Goal: Task Accomplishment & Management: Use online tool/utility

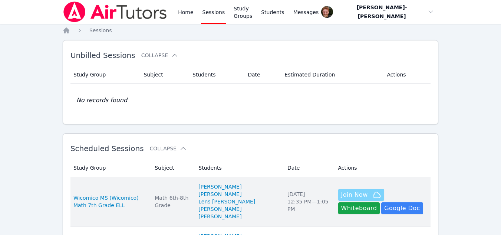
scroll to position [49, 0]
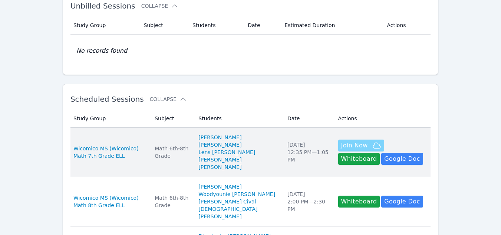
click at [355, 147] on span "Join Now" at bounding box center [361, 145] width 40 height 9
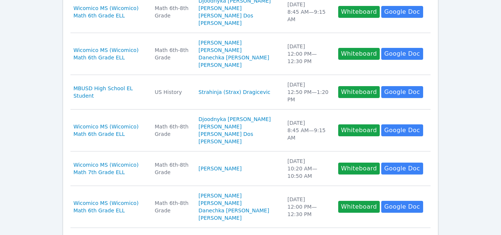
scroll to position [285, 0]
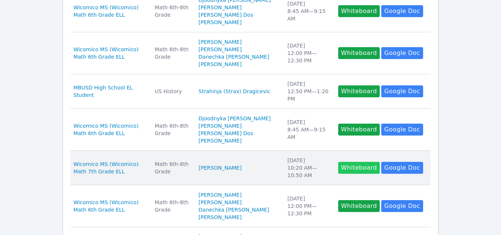
click at [339, 169] on button "Whiteboard" at bounding box center [359, 168] width 42 height 12
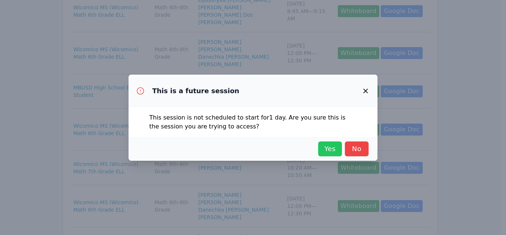
click at [331, 150] on span "Yes" at bounding box center [330, 148] width 16 height 10
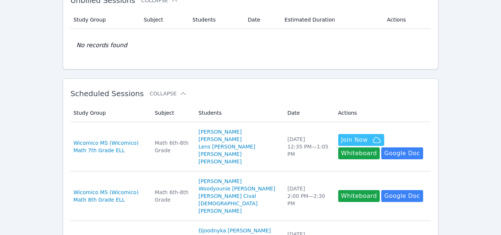
scroll to position [55, 0]
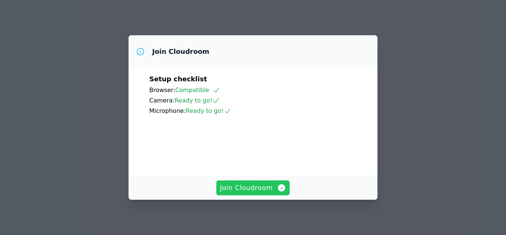
click at [264, 189] on span "Join Cloudroom" at bounding box center [253, 187] width 66 height 10
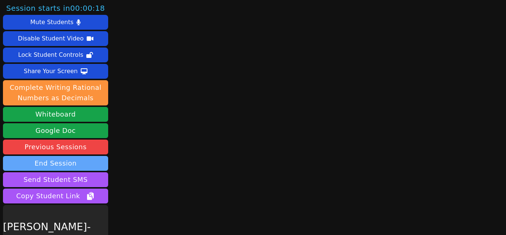
scroll to position [32, 0]
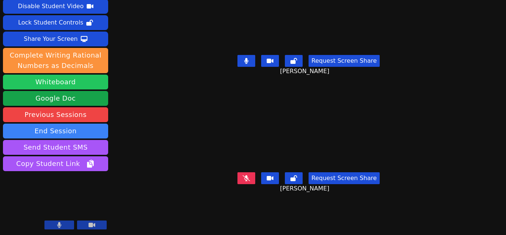
click at [67, 79] on button "Whiteboard" at bounding box center [55, 81] width 105 height 15
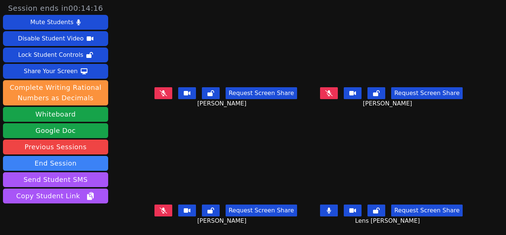
scroll to position [6, 0]
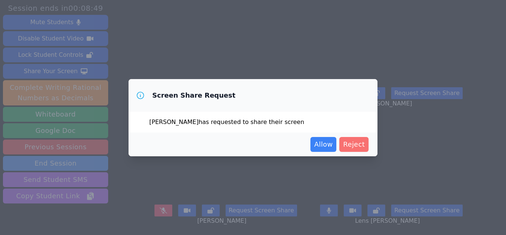
click at [355, 142] on span "Reject" at bounding box center [354, 144] width 22 height 10
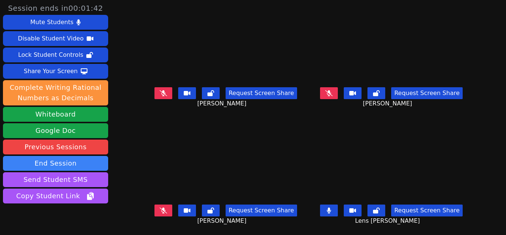
click at [169, 204] on button at bounding box center [164, 210] width 18 height 12
click at [162, 207] on icon at bounding box center [163, 210] width 7 height 6
click at [328, 90] on icon at bounding box center [328, 93] width 7 height 6
click at [328, 90] on icon at bounding box center [329, 93] width 4 height 6
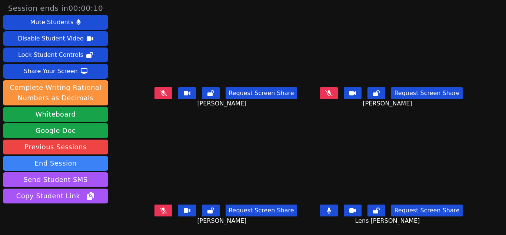
click at [160, 207] on icon at bounding box center [163, 210] width 7 height 6
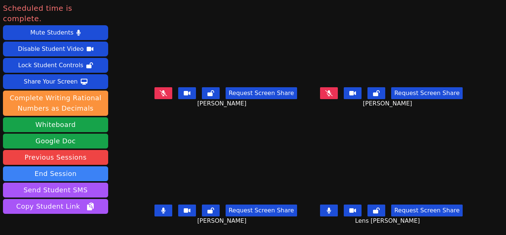
click at [160, 205] on button at bounding box center [164, 210] width 18 height 12
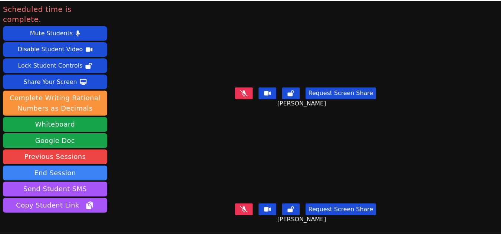
scroll to position [0, 0]
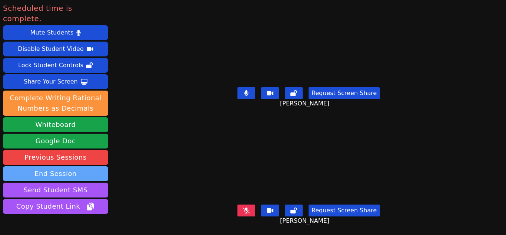
click at [58, 166] on button "End Session" at bounding box center [55, 173] width 105 height 15
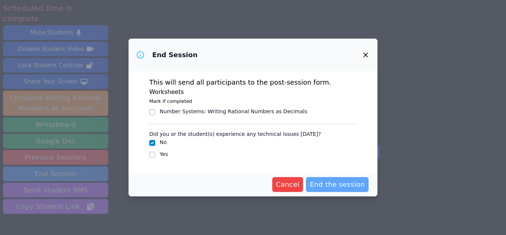
click at [338, 186] on span "End the session" at bounding box center [337, 184] width 55 height 10
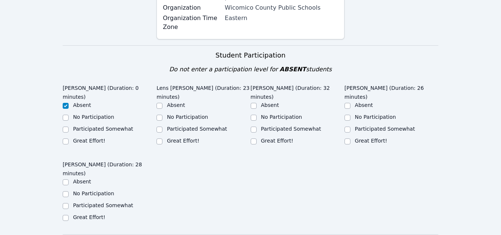
scroll to position [222, 0]
click at [160, 138] on input "Great Effort!" at bounding box center [159, 141] width 6 height 6
checkbox input "true"
click at [255, 138] on input "Great Effort!" at bounding box center [254, 141] width 6 height 6
checkbox input "true"
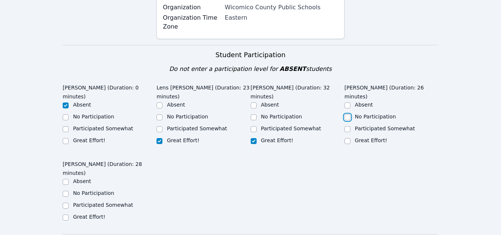
click at [348, 114] on input "No Participation" at bounding box center [347, 117] width 6 height 6
checkbox input "true"
click at [65, 202] on input "Participated Somewhat" at bounding box center [66, 205] width 6 height 6
checkbox input "true"
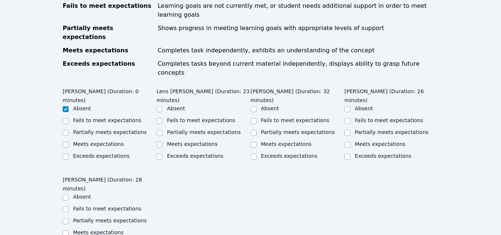
scroll to position [483, 0]
click at [160, 141] on input "Meets expectations" at bounding box center [159, 144] width 6 height 6
checkbox input "true"
click at [255, 129] on input "Partially meets expectations" at bounding box center [254, 132] width 6 height 6
checkbox input "true"
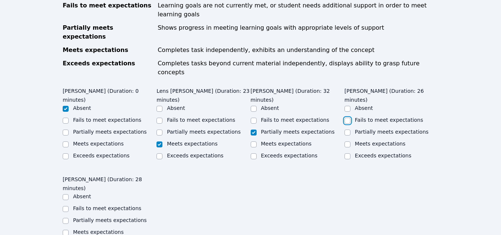
click at [346, 117] on input "Fails to meet expectations" at bounding box center [347, 120] width 6 height 6
checkbox input "true"
drag, startPoint x: 66, startPoint y: 172, endPoint x: 66, endPoint y: 176, distance: 4.1
click at [66, 204] on div at bounding box center [66, 208] width 6 height 9
click at [64, 206] on input "Fails to meet expectations" at bounding box center [66, 209] width 6 height 6
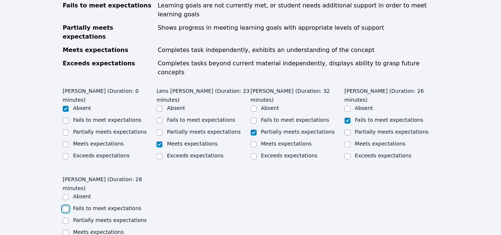
checkbox input "true"
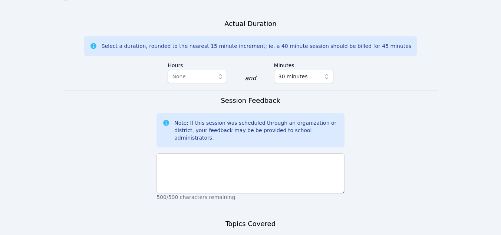
scroll to position [799, 0]
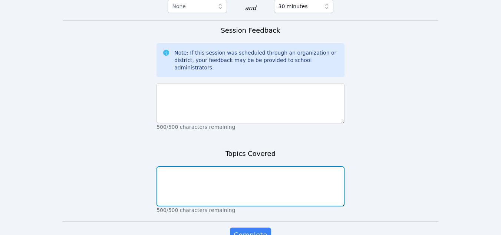
click at [199, 166] on textarea at bounding box center [250, 186] width 188 height 40
type textarea "Scale models"
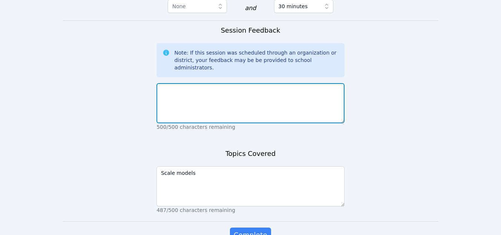
click at [239, 83] on textarea at bounding box center [250, 103] width 188 height 40
drag, startPoint x: 190, startPoint y: 47, endPoint x: 115, endPoint y: 56, distance: 76.2
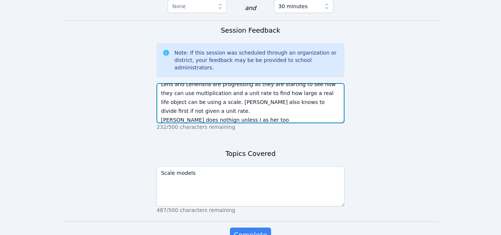
scroll to position [0, 0]
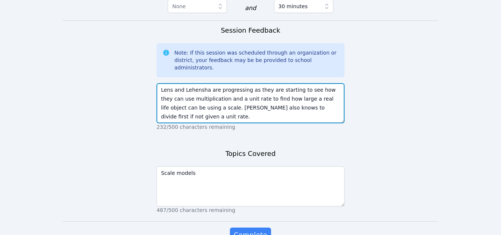
click at [160, 83] on textarea "Lens and Lehensha are progressing as they are starting to see how they can use …" at bounding box center [250, 103] width 188 height 40
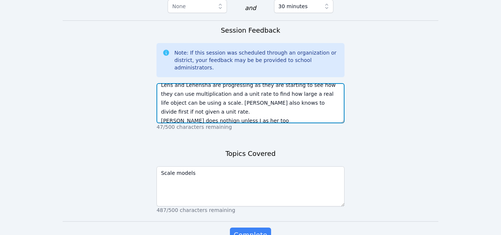
scroll to position [32, 0]
drag, startPoint x: 261, startPoint y: 70, endPoint x: 138, endPoint y: 69, distance: 123.4
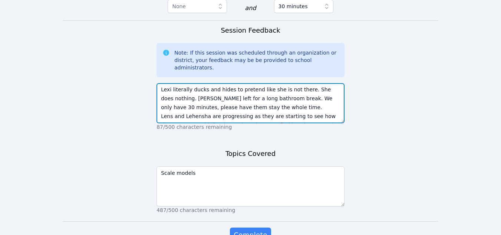
scroll to position [0, 0]
type textarea "Lexi literally ducks and hides to pretend like she is not there. She does nothi…"
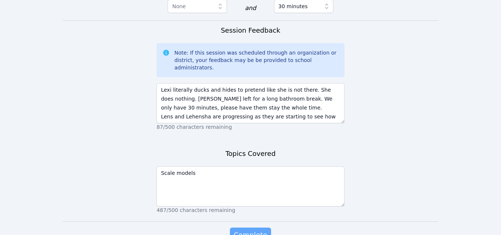
click at [256, 229] on span "Complete" at bounding box center [249, 234] width 33 height 10
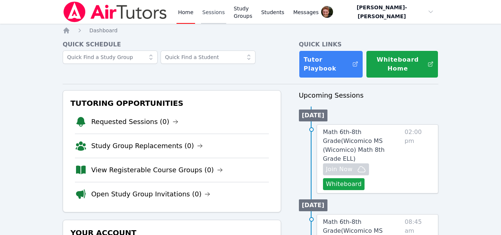
click at [212, 6] on link "Sessions" at bounding box center [214, 12] width 26 height 24
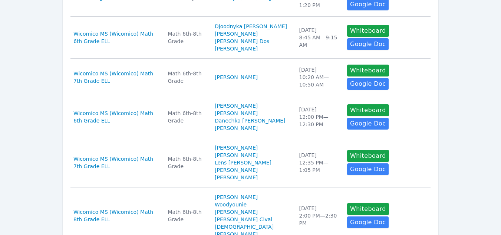
scroll to position [339, 0]
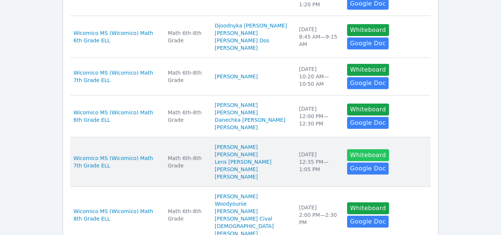
click at [358, 161] on button "Whiteboard" at bounding box center [368, 155] width 42 height 12
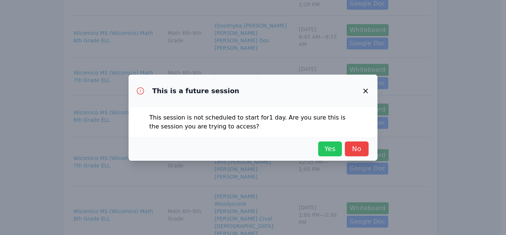
click at [328, 143] on span "Yes" at bounding box center [330, 148] width 16 height 10
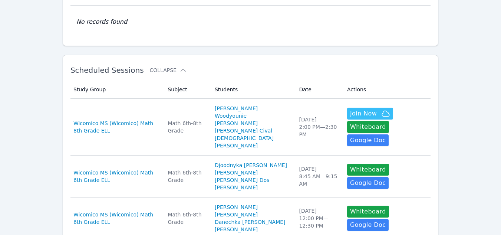
scroll to position [0, 0]
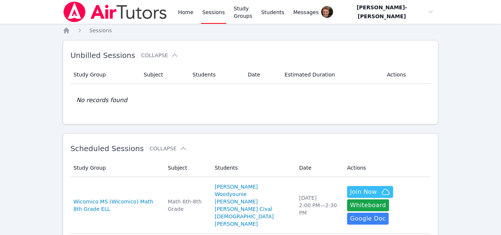
click at [212, 16] on link "Sessions" at bounding box center [214, 12] width 26 height 24
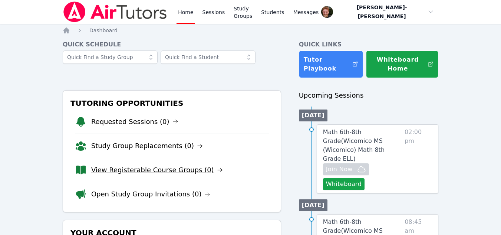
click at [145, 169] on link "View Registerable Course Groups (0)" at bounding box center [157, 170] width 132 height 10
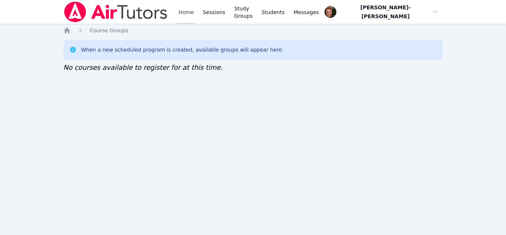
click at [188, 10] on link "Home" at bounding box center [186, 12] width 18 height 24
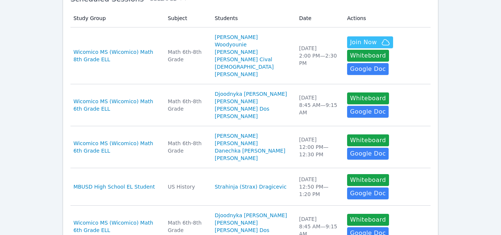
scroll to position [147, 0]
